Goal: Information Seeking & Learning: Compare options

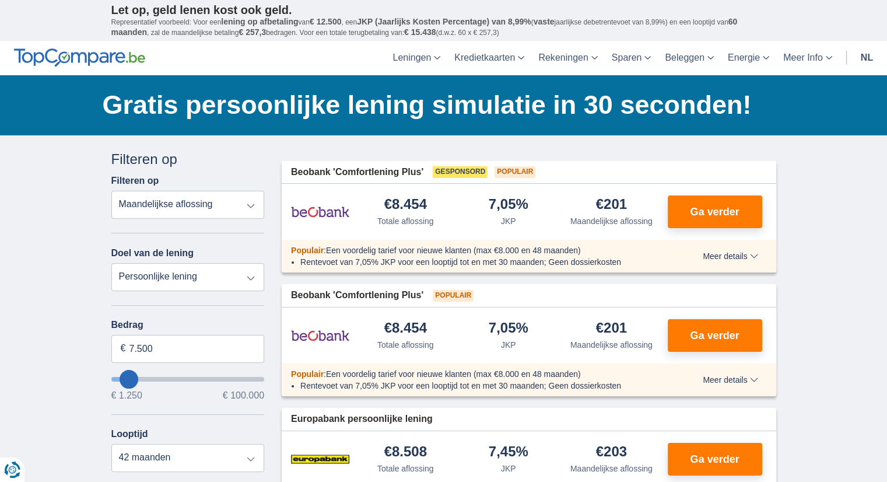
click at [250, 206] on select "Totale aflossing JKP Maandelijkse aflossing" at bounding box center [187, 205] width 153 height 28
click at [188, 276] on select "Persoonlijke lening Auto Moto / fiets Mobilhome / caravan Renovatie Energie Sch…" at bounding box center [187, 277] width 153 height 28
select select "vehicleLoan"
click at [111, 263] on select "Persoonlijke lening Auto Moto / fiets Mobilhome / caravan Renovatie Energie Sch…" at bounding box center [187, 277] width 153 height 28
select select "3-4"
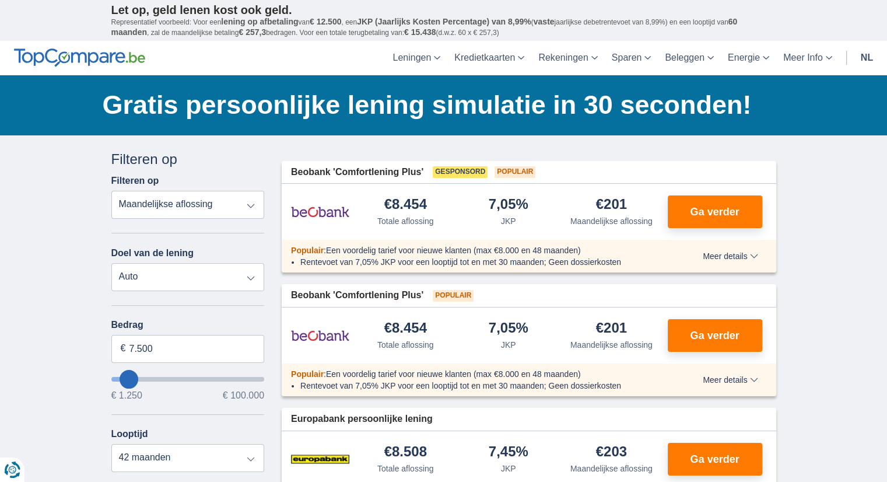
type input "15.000"
type input "15250"
select select "60"
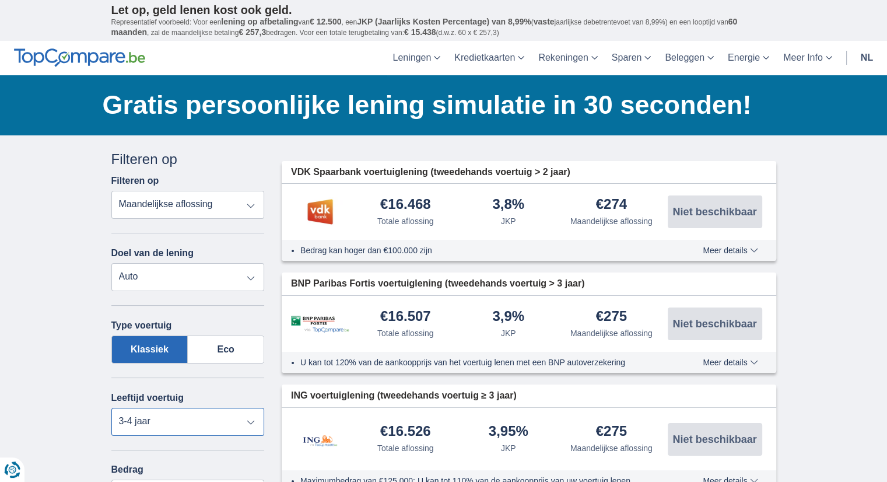
click at [250, 423] on select "Nieuw 0-1 jaar 1-2 jaar 2-3 jaar 3-4 jaar 4-5 jaar 5+ jaar" at bounding box center [187, 422] width 153 height 28
select select "2-3"
click at [111, 408] on select "Nieuw 0-1 jaar 1-2 jaar 2-3 jaar 3-4 jaar 4-5 jaar 5+ jaar" at bounding box center [187, 422] width 153 height 28
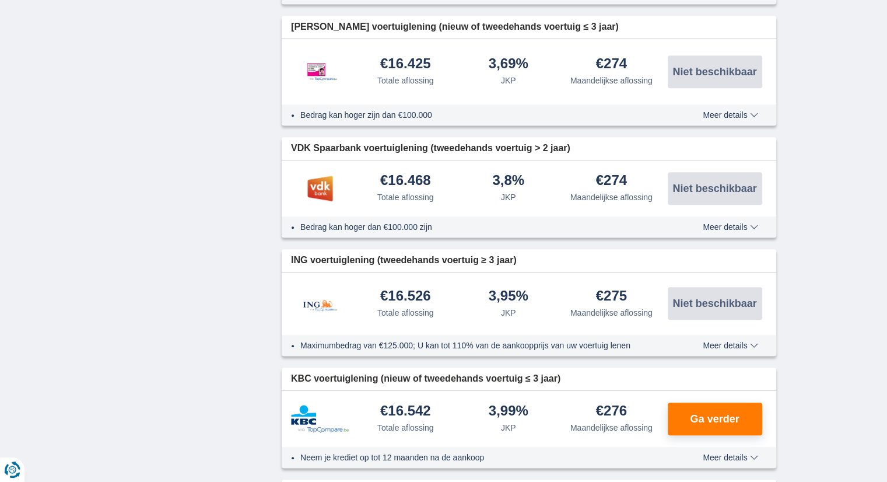
scroll to position [941, 0]
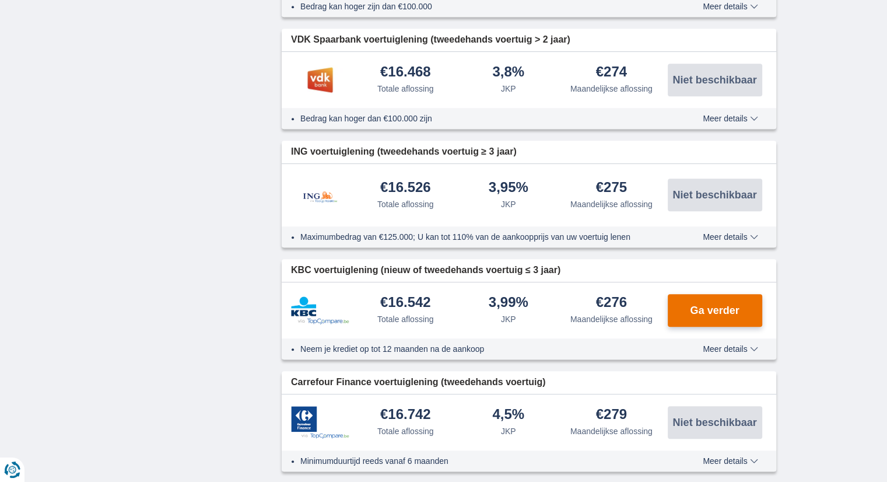
click at [700, 305] on span "Ga verder" at bounding box center [714, 310] width 49 height 10
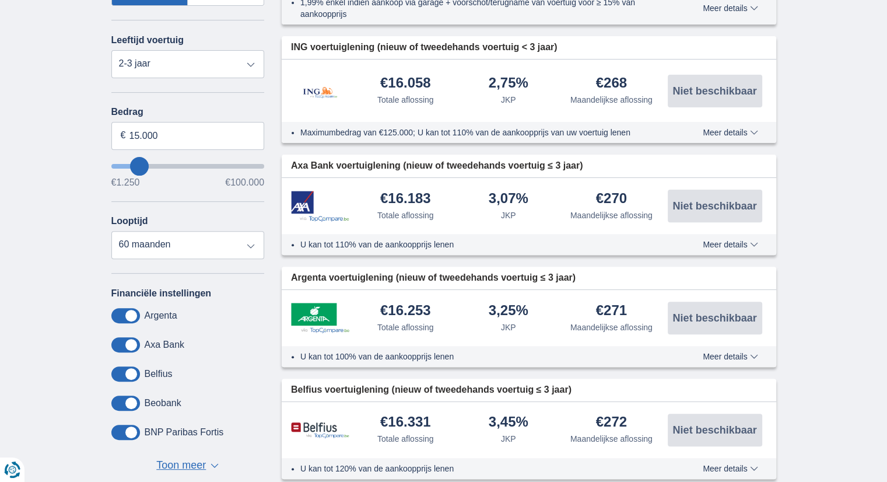
scroll to position [327, 0]
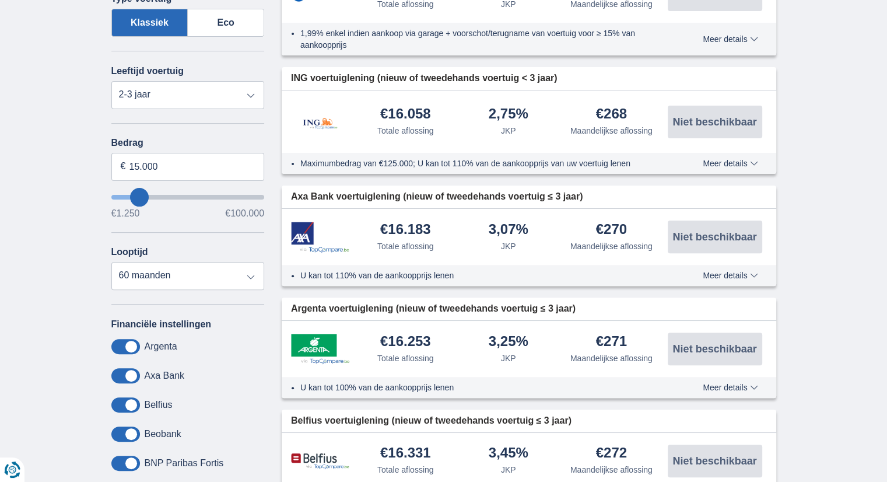
type input "16.250"
type input "18250"
type input "18.250"
select select "84"
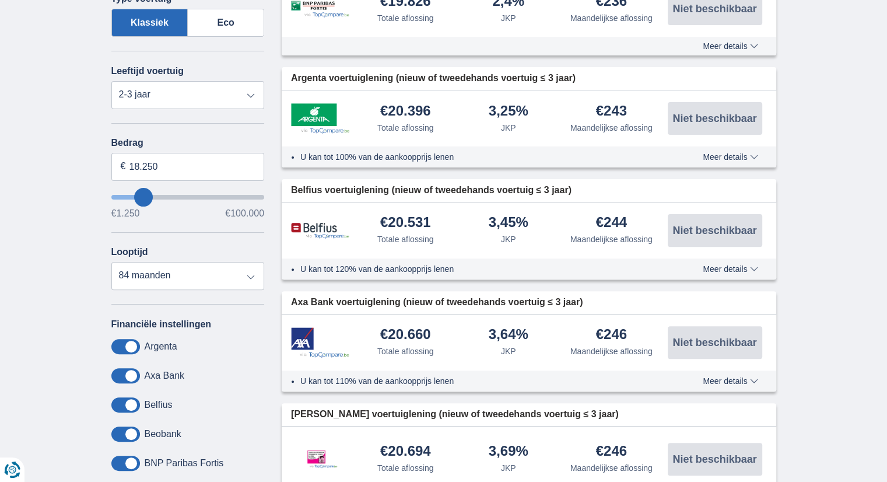
type input "30.250"
type input "30250"
select select "120"
type input "32.250"
type input "33250"
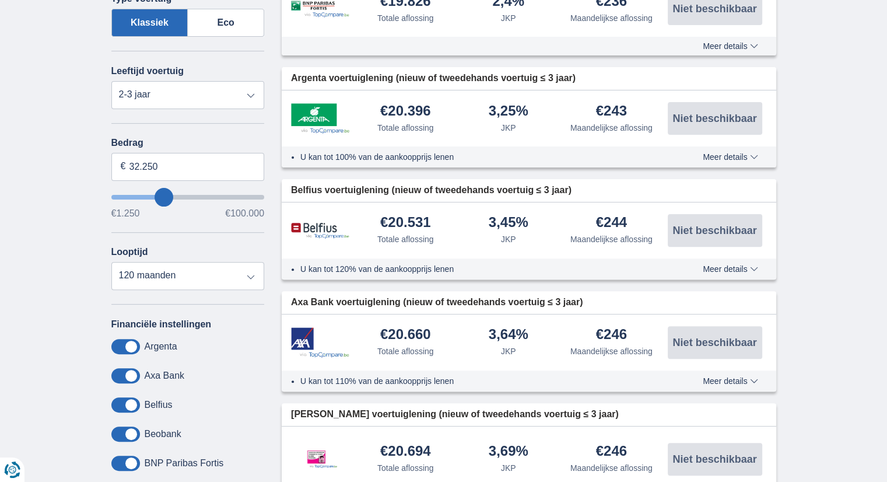
type input "33.250"
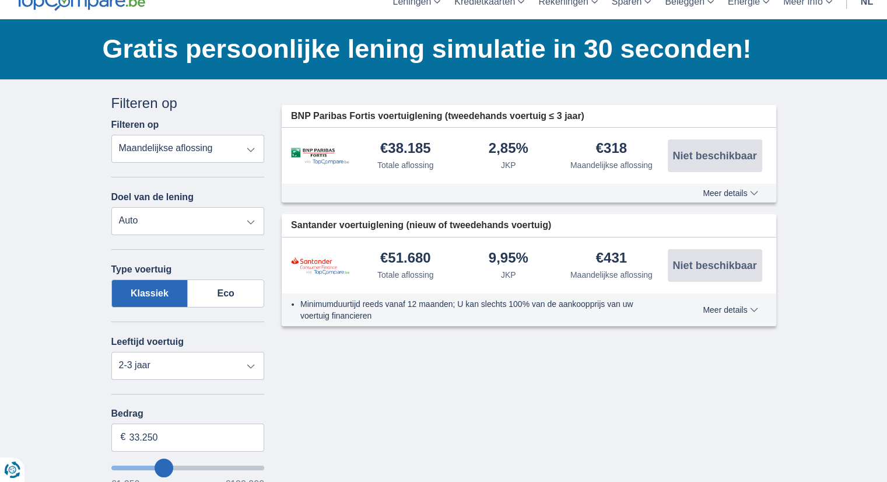
scroll to position [39, 0]
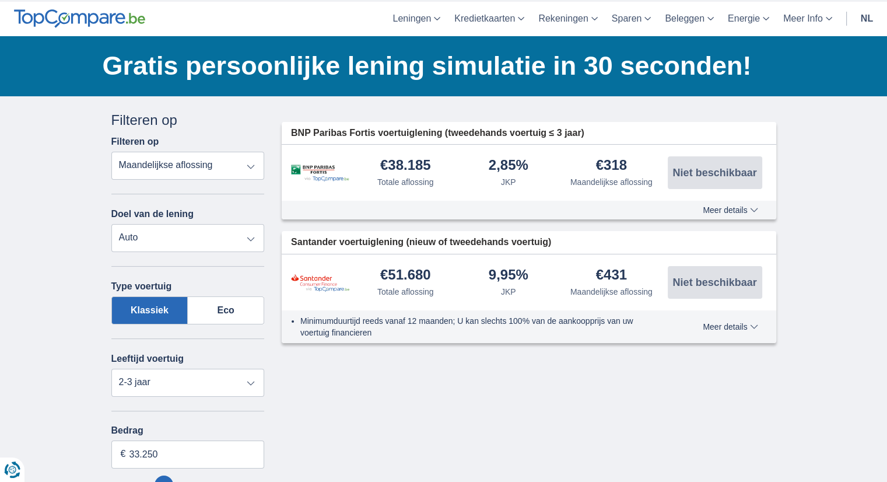
click at [250, 237] on select "Persoonlijke lening Auto Moto / fiets Mobilhome / caravan Renovatie Energie Sch…" at bounding box center [187, 238] width 153 height 28
select select "personalLoan"
click at [111, 224] on select "Persoonlijke lening Auto Moto / fiets Mobilhome / caravan Renovatie Energie Sch…" at bounding box center [187, 238] width 153 height 28
type input "7.500"
type input "7250"
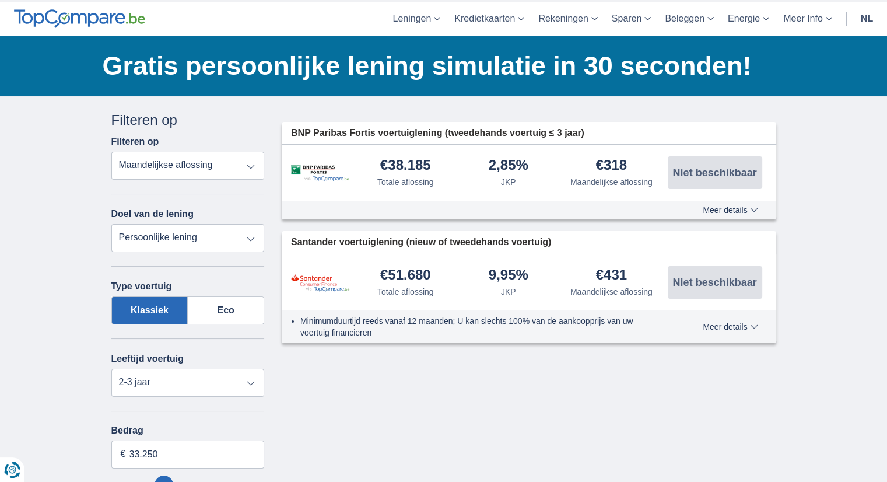
select select "42"
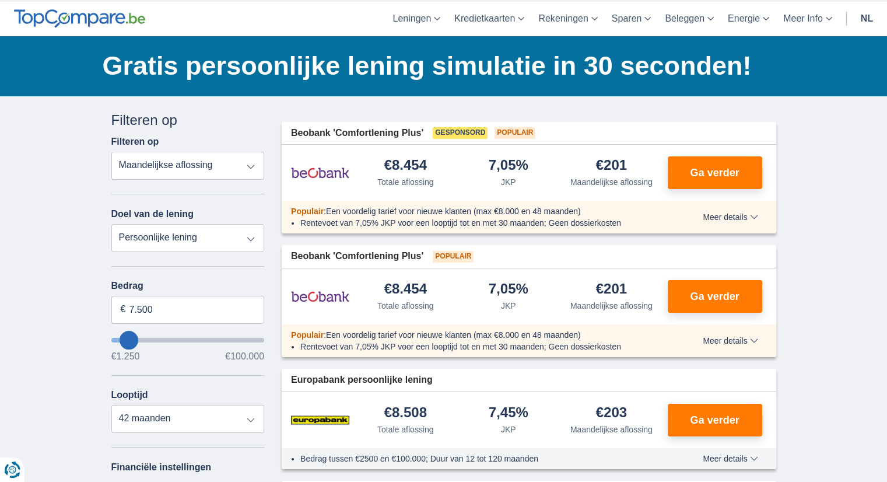
type input "8.250"
type input "8250"
select select "48"
type input "9.250"
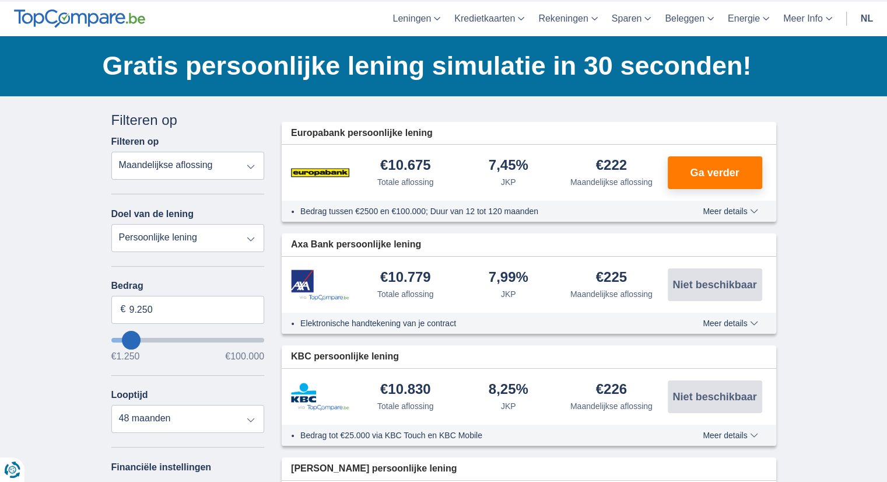
type input "10250"
type input "10.250"
select select "60"
type input "42.250"
type input "42250"
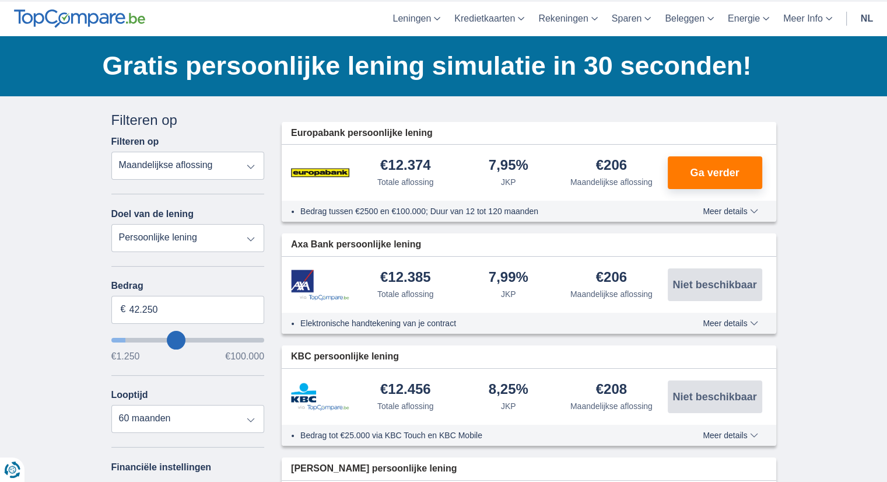
select select "120"
type input "42250"
click at [176, 338] on input "wantToBorrow" at bounding box center [187, 340] width 153 height 5
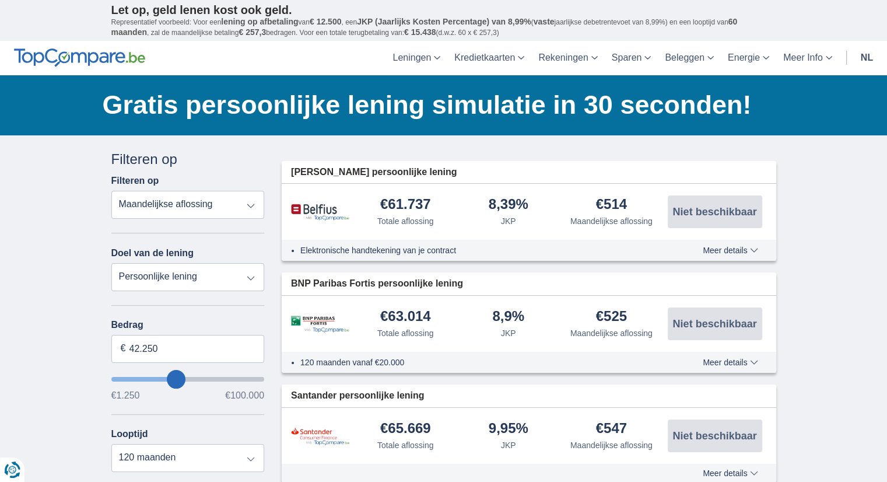
type input "18.250"
type input "18250"
select select "84"
type input "18250"
click at [143, 378] on input "wantToBorrow" at bounding box center [187, 379] width 153 height 5
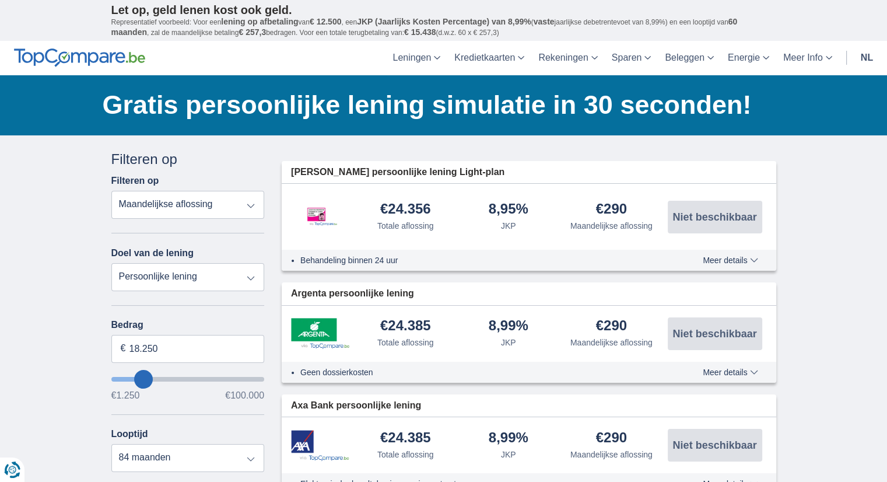
type input "9.250"
type input "9250"
select select "48"
type input "9250"
click at [131, 377] on input "wantToBorrow" at bounding box center [187, 379] width 153 height 5
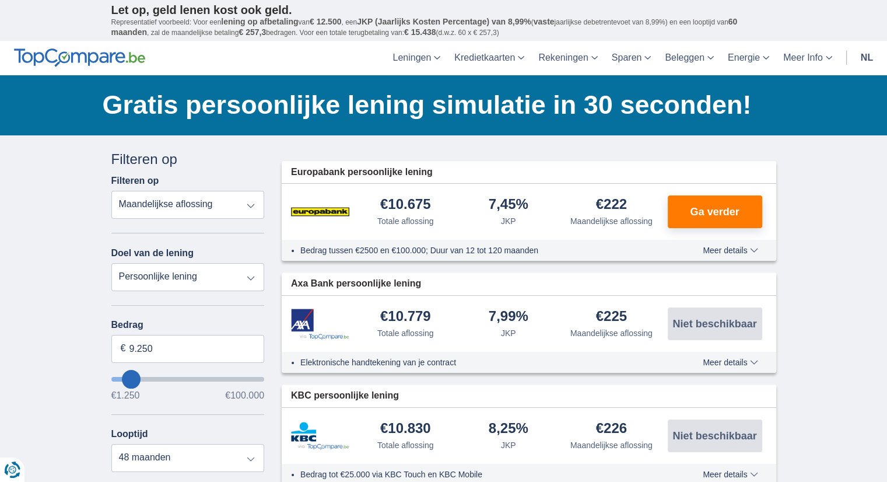
click at [124, 377] on input "wantToBorrow" at bounding box center [187, 379] width 153 height 5
type input "1.250"
type input "1250"
select select "24"
type input "1250"
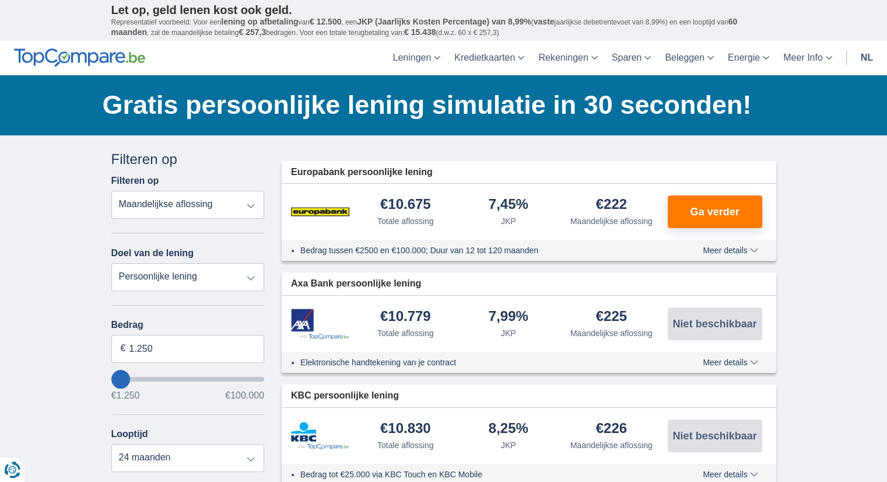
click at [120, 377] on input "wantToBorrow" at bounding box center [187, 379] width 153 height 5
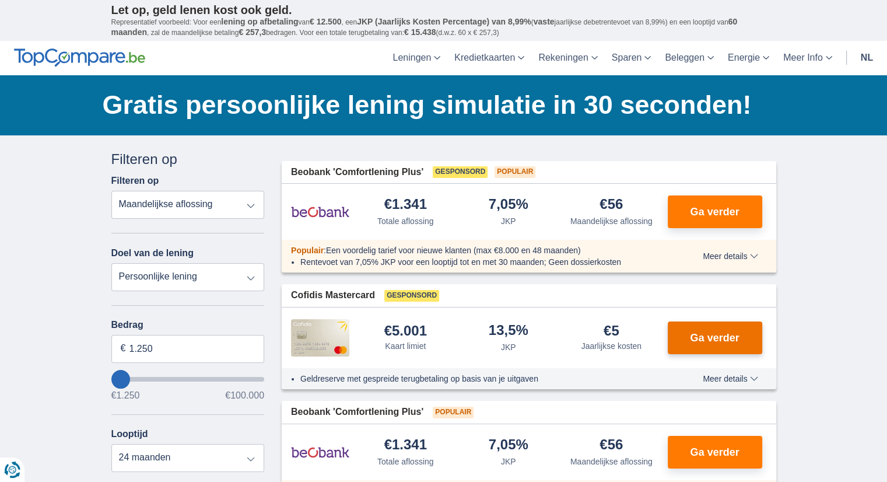
click at [712, 335] on span "Ga verder" at bounding box center [714, 337] width 49 height 10
